Goal: Transaction & Acquisition: Subscribe to service/newsletter

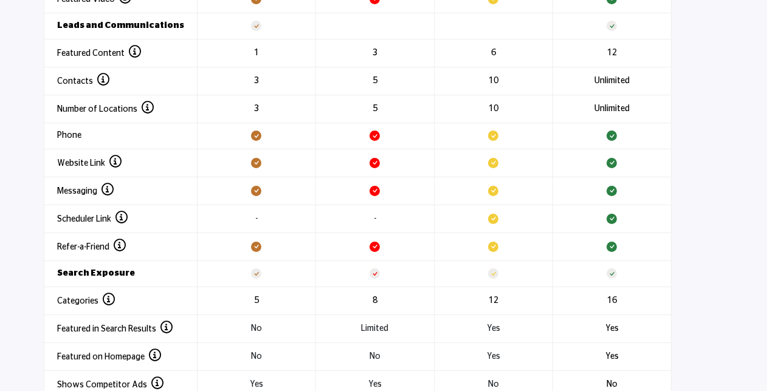
scroll to position [1518, 0]
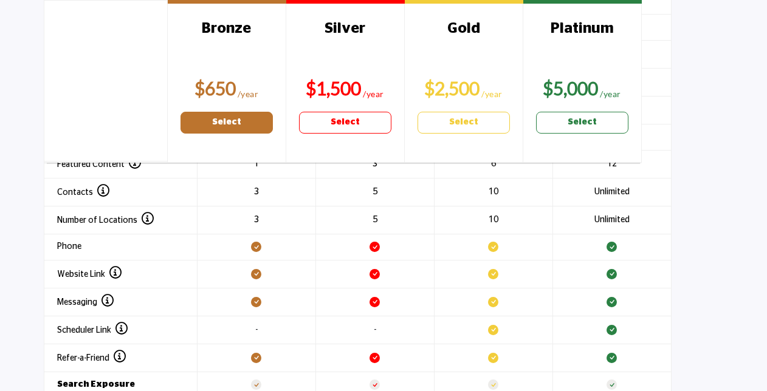
click at [259, 124] on link "Select" at bounding box center [226, 123] width 92 height 22
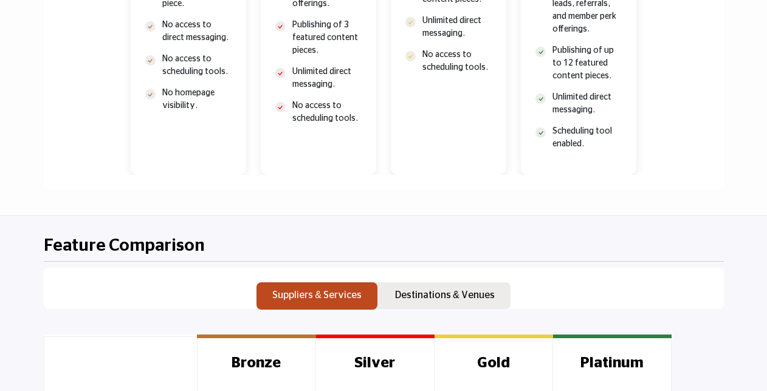
scroll to position [917, 0]
